Goal: Use online tool/utility

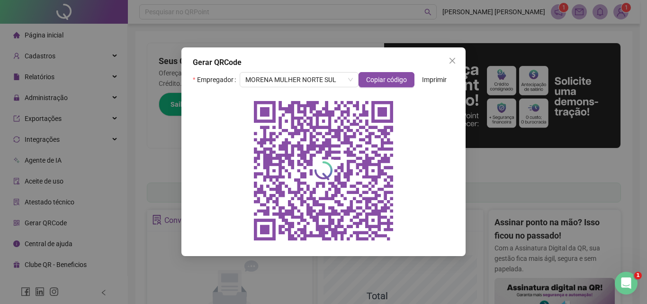
click at [459, 58] on span "Close" at bounding box center [452, 61] width 15 height 8
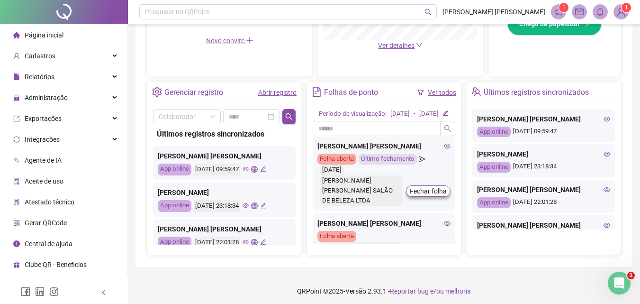
scroll to position [323, 0]
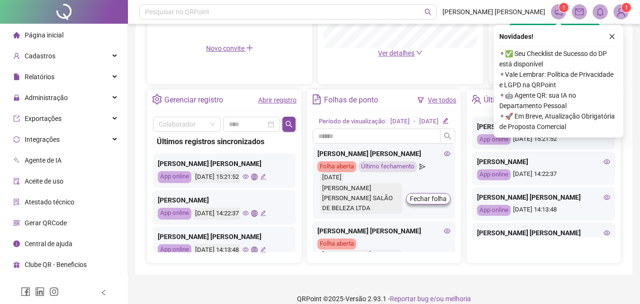
click at [54, 223] on span "Gerar QRCode" at bounding box center [46, 223] width 42 height 8
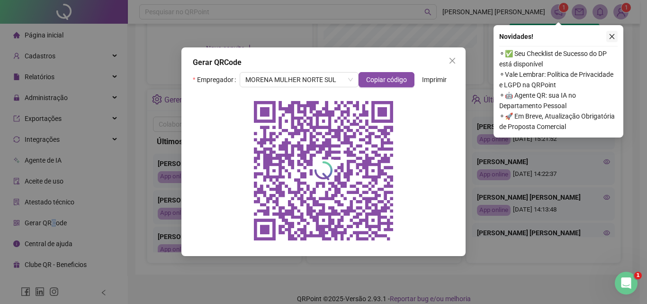
click at [613, 35] on icon "close" at bounding box center [612, 36] width 7 height 7
